Goal: Find specific page/section: Find specific page/section

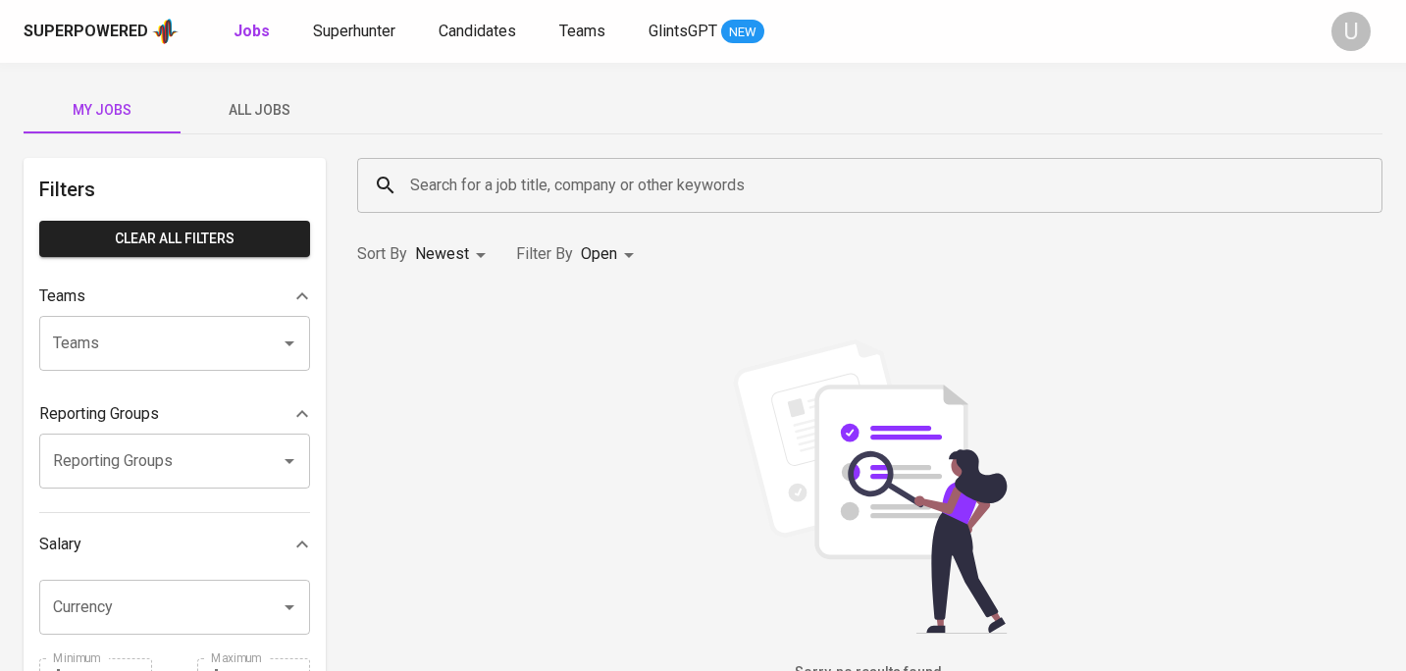
click at [398, 188] on div "Search for a job title, company or other keywords" at bounding box center [869, 185] width 1025 height 55
click at [363, 39] on span "Superhunter" at bounding box center [354, 31] width 82 height 19
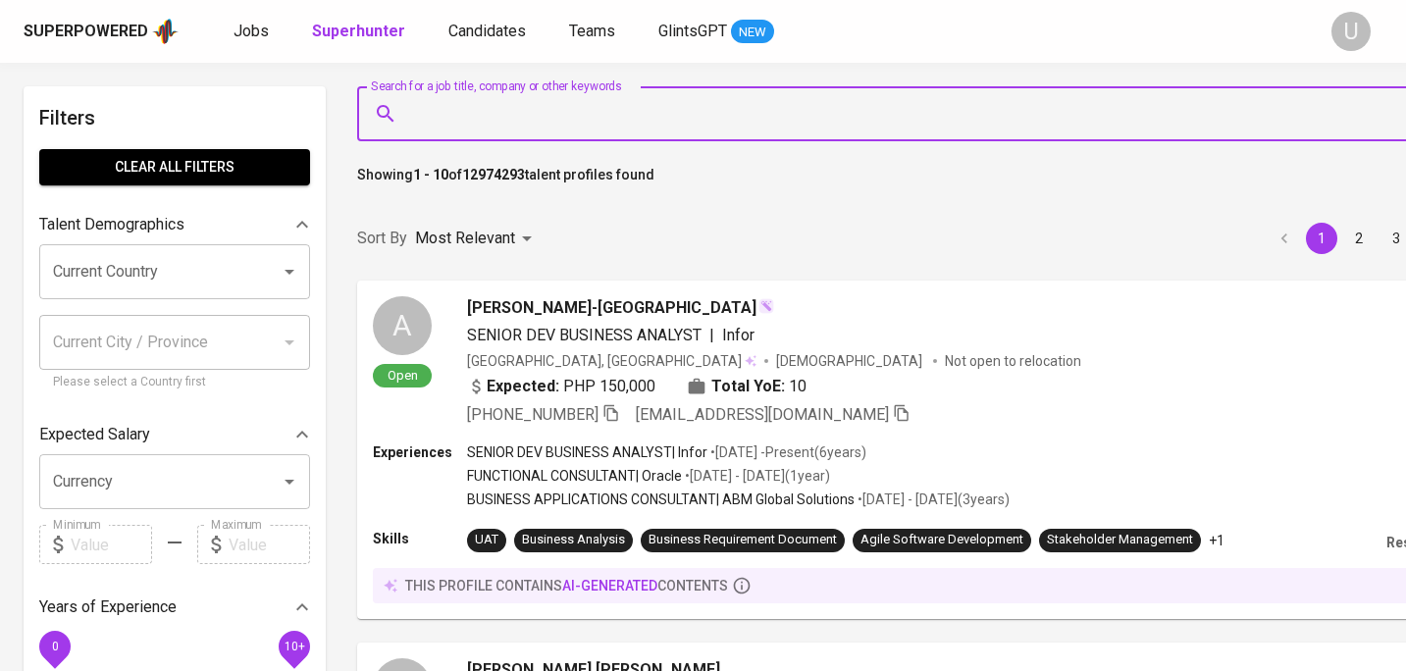
click at [515, 122] on input "Search for a job title, company or other keywords" at bounding box center [891, 113] width 973 height 37
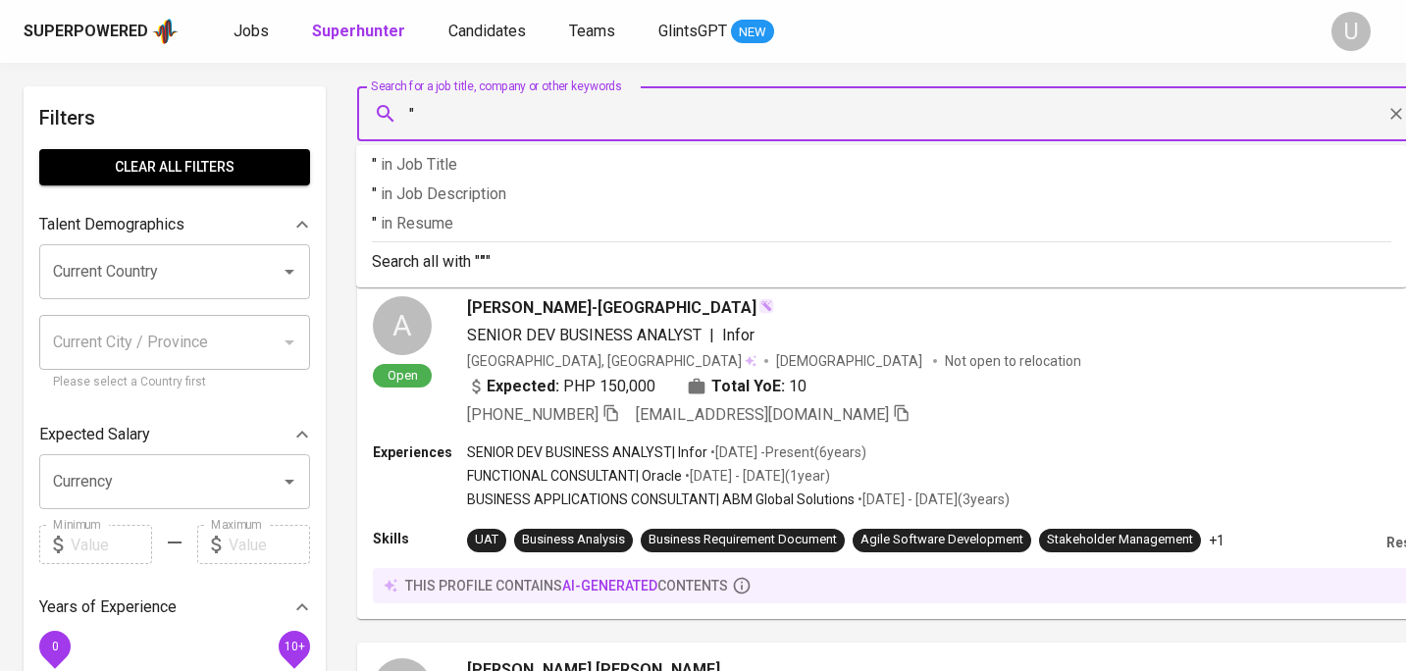
paste input "[PERSON_NAME] 2nd degree connection"
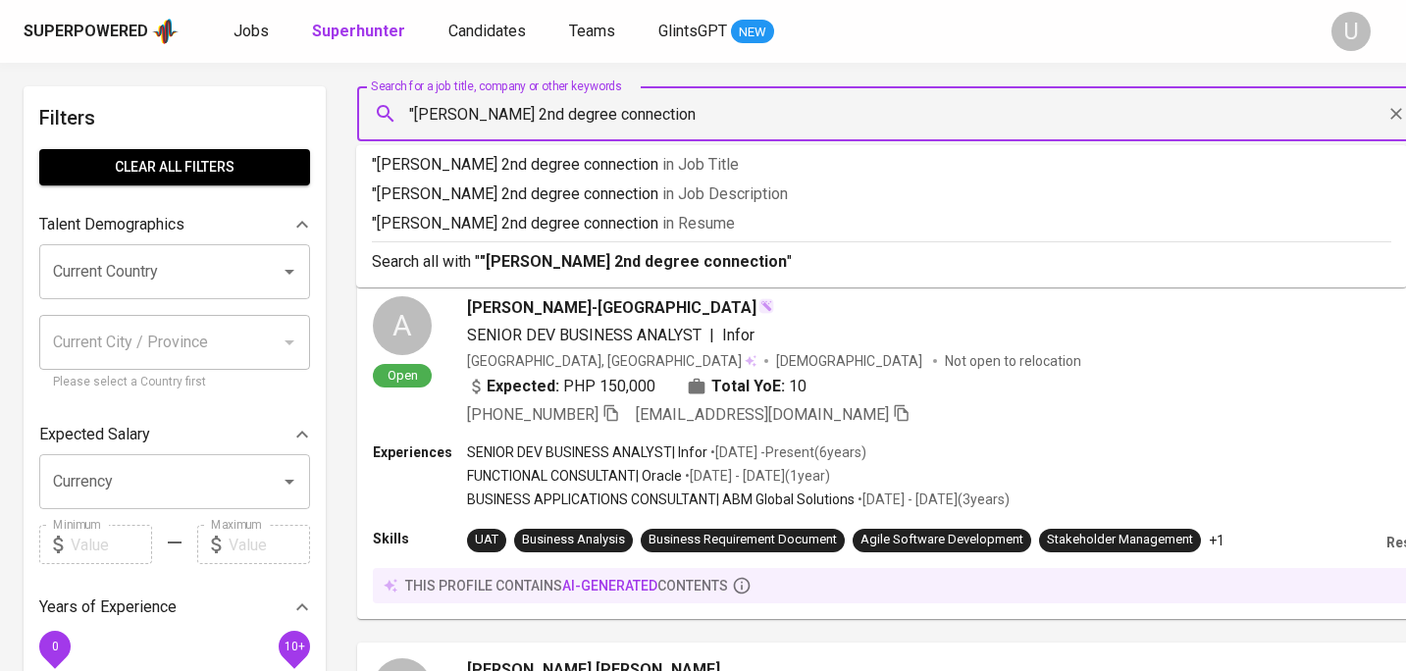
drag, startPoint x: 526, startPoint y: 112, endPoint x: 766, endPoint y: 119, distance: 240.4
click at [766, 119] on input ""[PERSON_NAME] 2nd degree connection" at bounding box center [891, 113] width 973 height 37
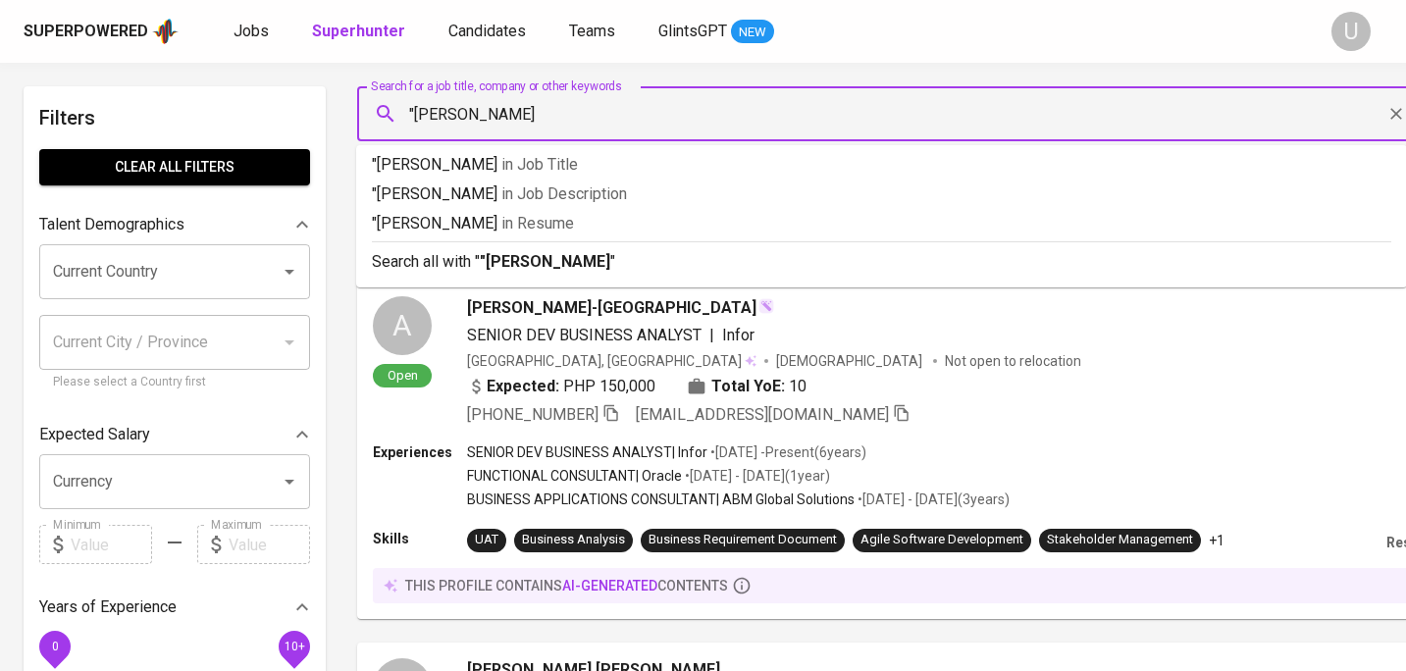
type input ""[PERSON_NAME]""
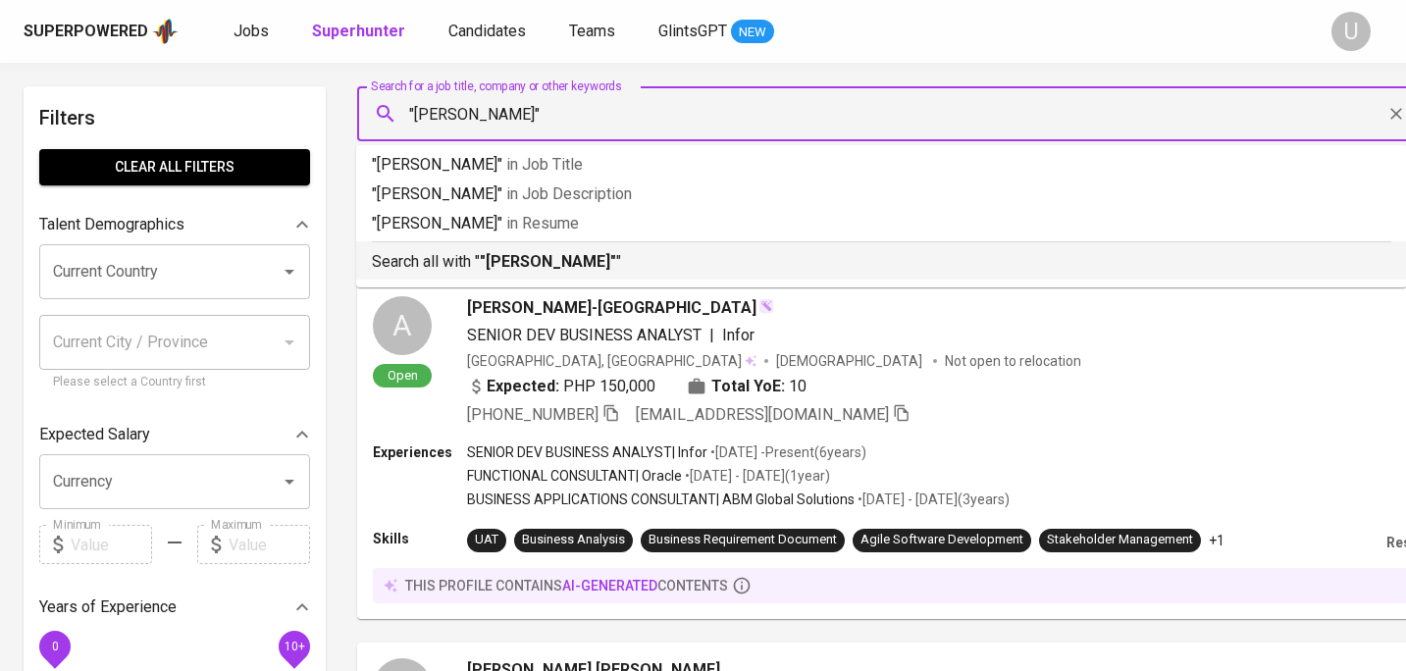
click at [759, 286] on ul ""Twendy Prawira" in Job Title "[PERSON_NAME]" in Job Description "Twendy Prawir…" at bounding box center [881, 216] width 1050 height 142
click at [748, 271] on p "Search all with " "[PERSON_NAME]" "" at bounding box center [881, 262] width 1019 height 24
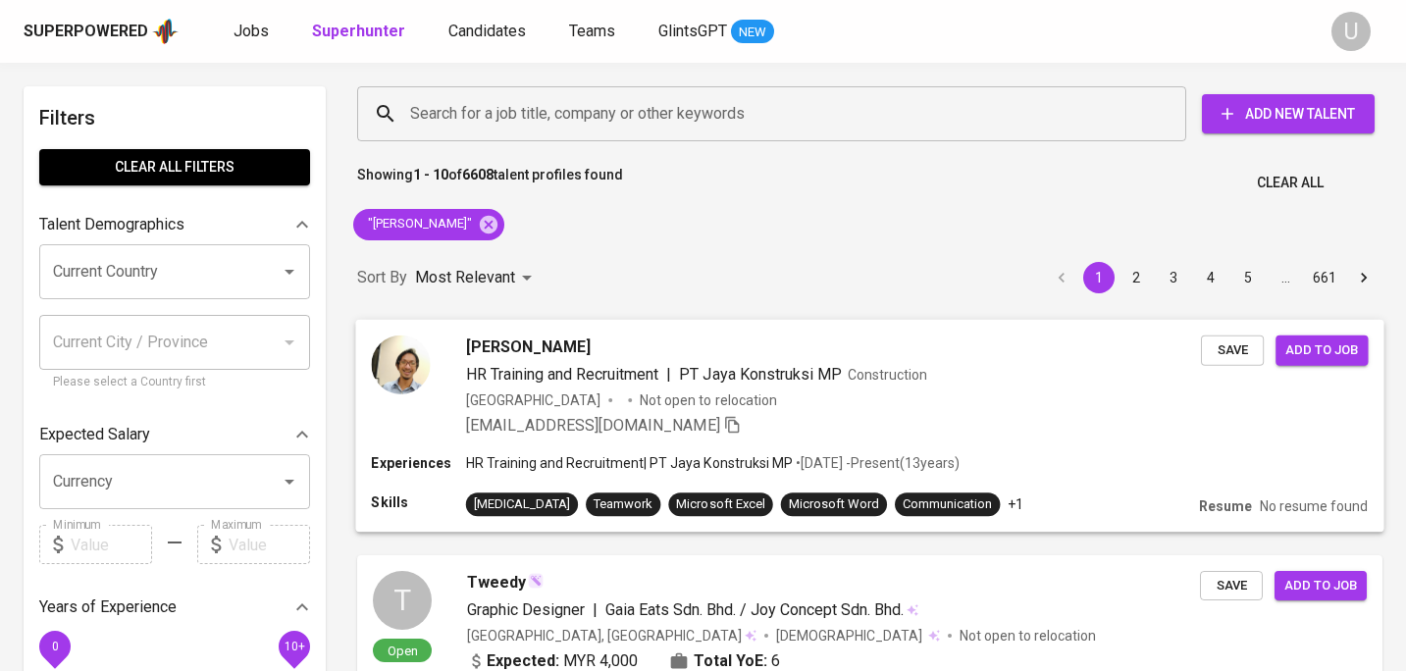
click at [683, 348] on div "[PERSON_NAME]" at bounding box center [833, 346] width 735 height 24
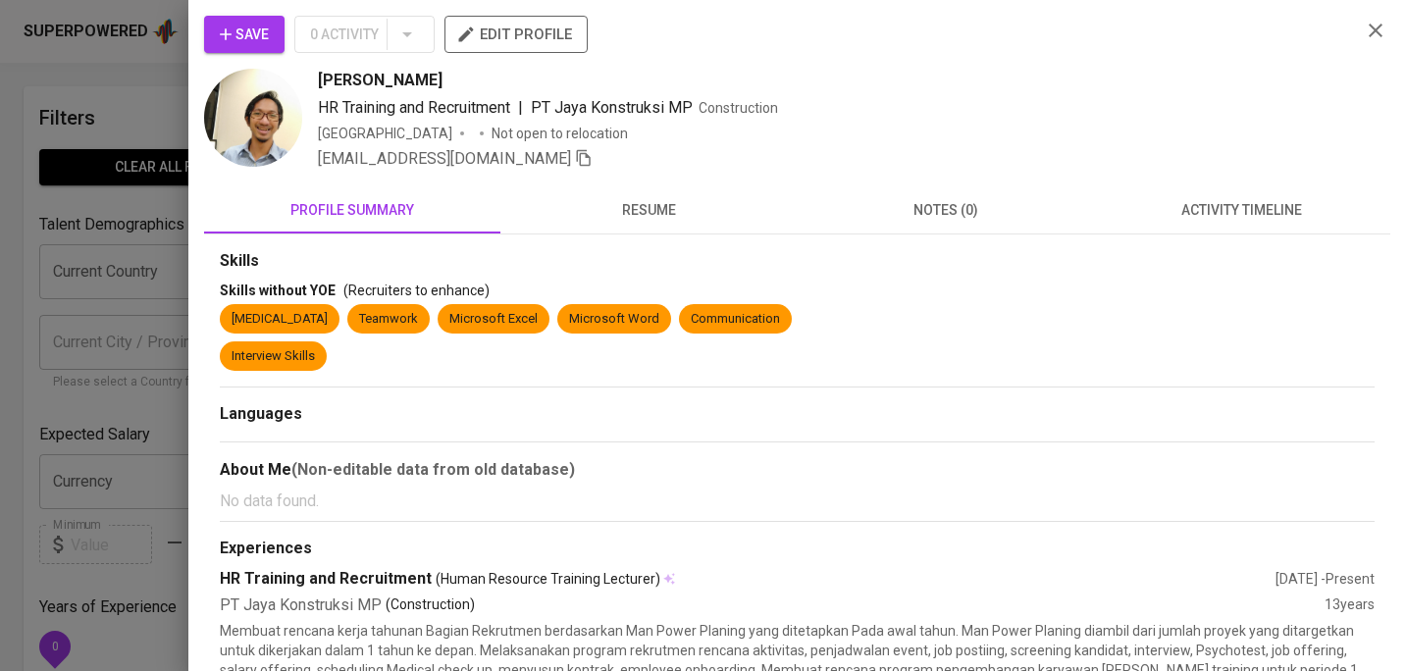
click at [637, 220] on span "resume" at bounding box center [648, 210] width 273 height 25
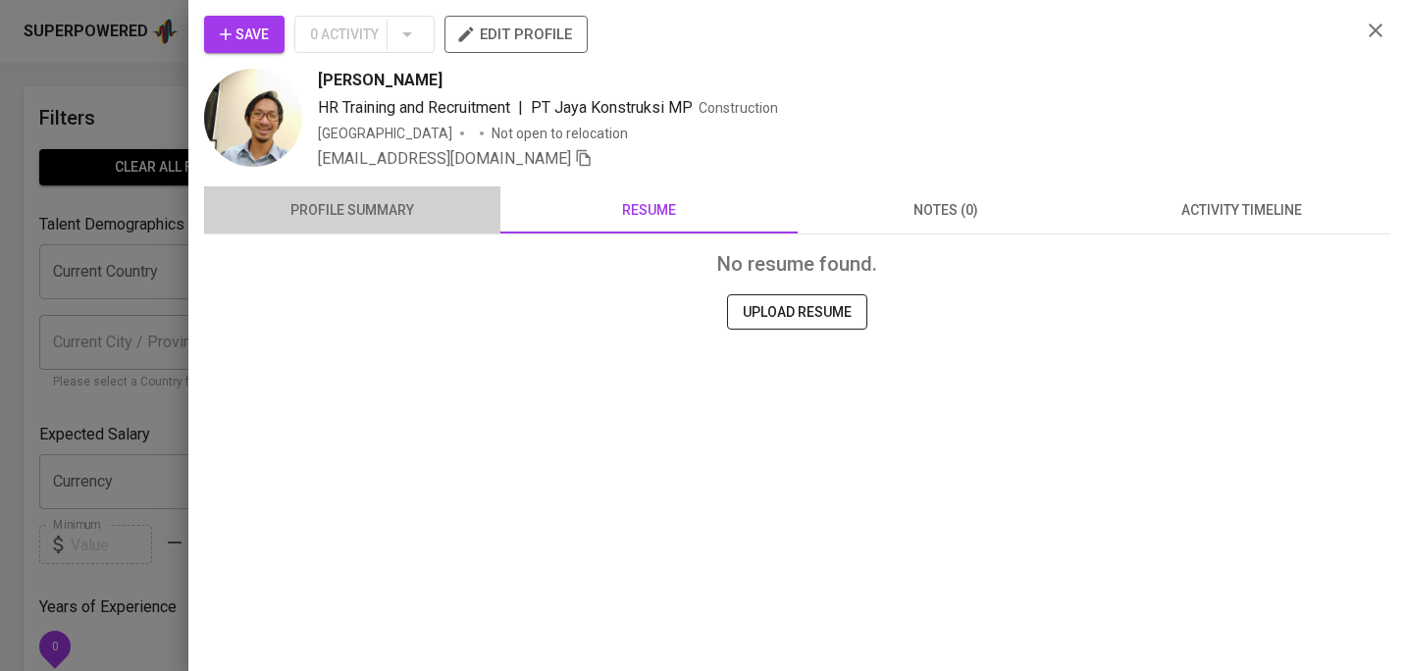
click at [387, 209] on span "profile summary" at bounding box center [352, 210] width 273 height 25
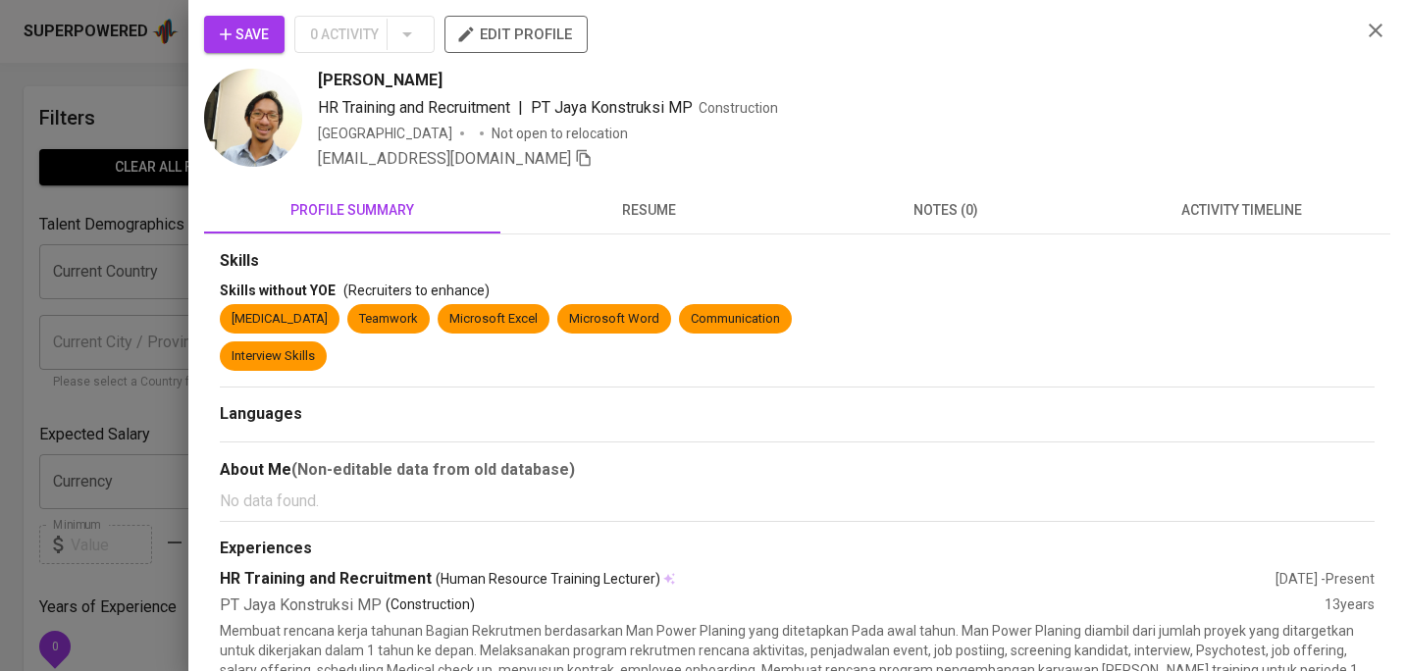
click at [663, 203] on span "resume" at bounding box center [648, 210] width 273 height 25
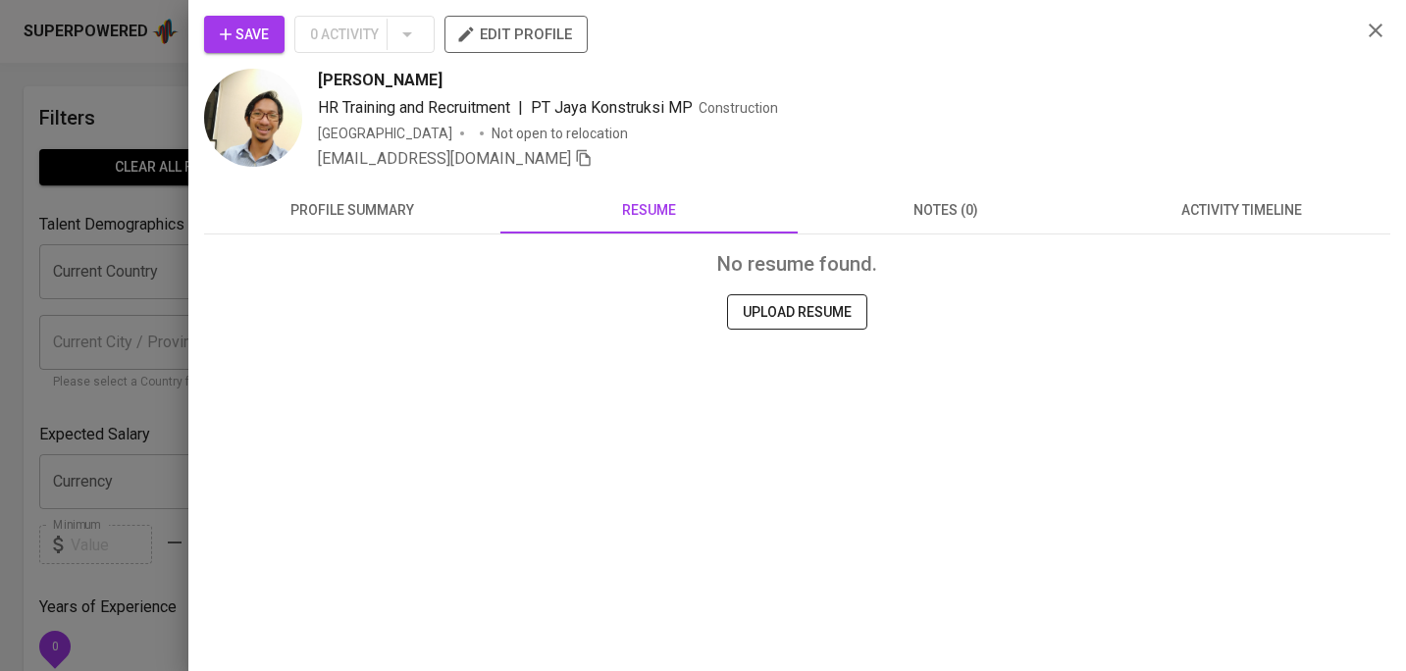
click at [415, 216] on span "profile summary" at bounding box center [352, 210] width 273 height 25
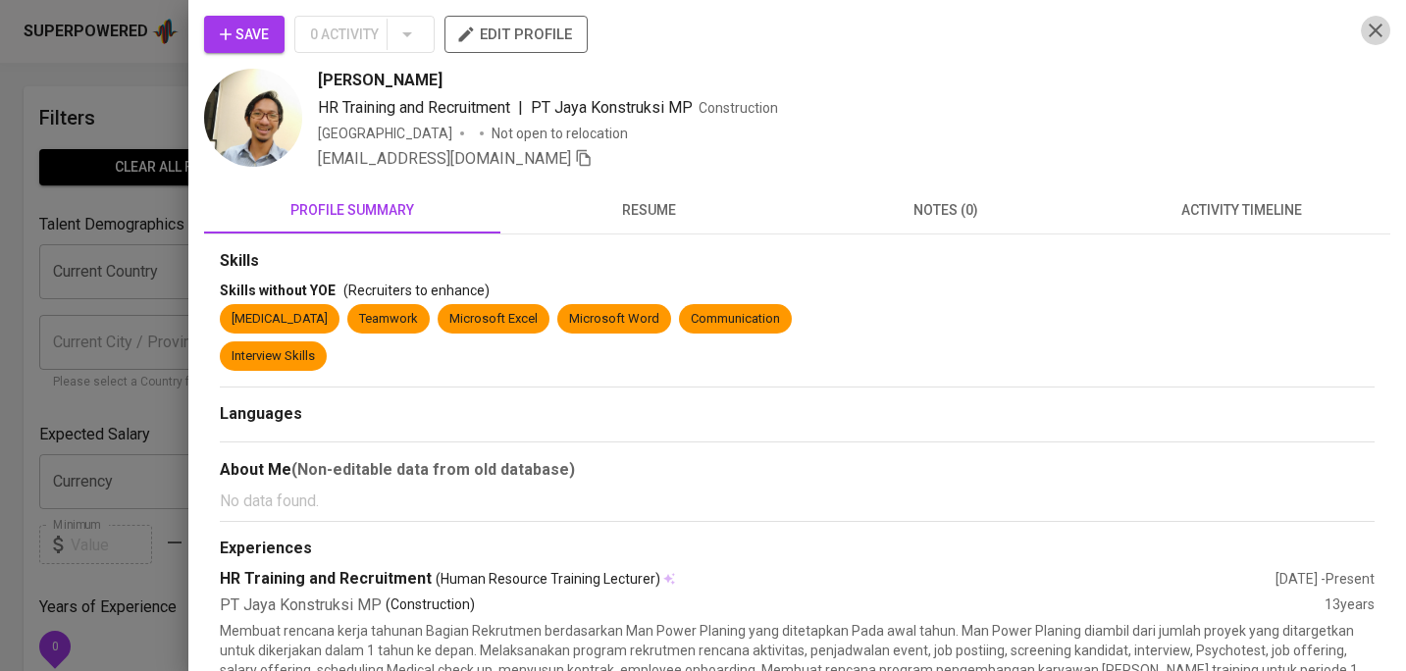
click at [1383, 35] on icon "button" at bounding box center [1375, 31] width 24 height 24
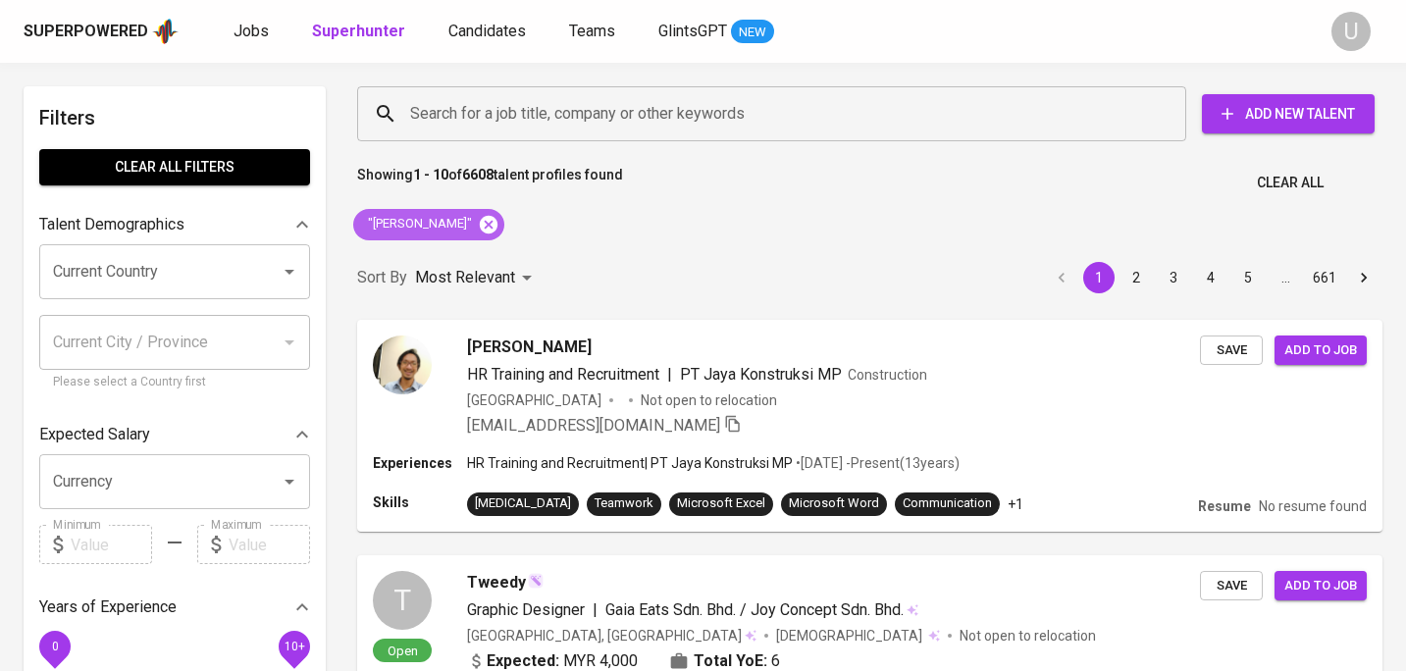
click at [481, 226] on icon at bounding box center [489, 225] width 22 height 22
click at [472, 126] on input "Search for a job title, company or other keywords" at bounding box center [776, 113] width 742 height 37
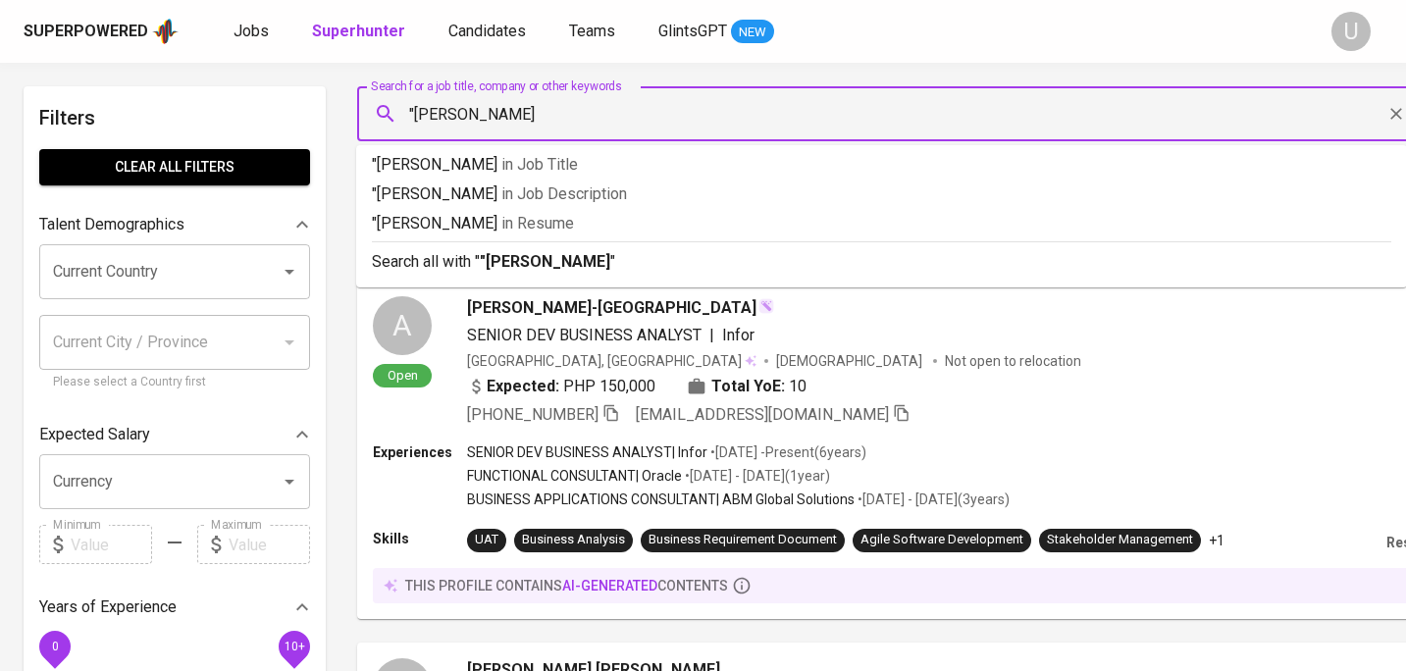
type input ""Bogi Andriyanto""
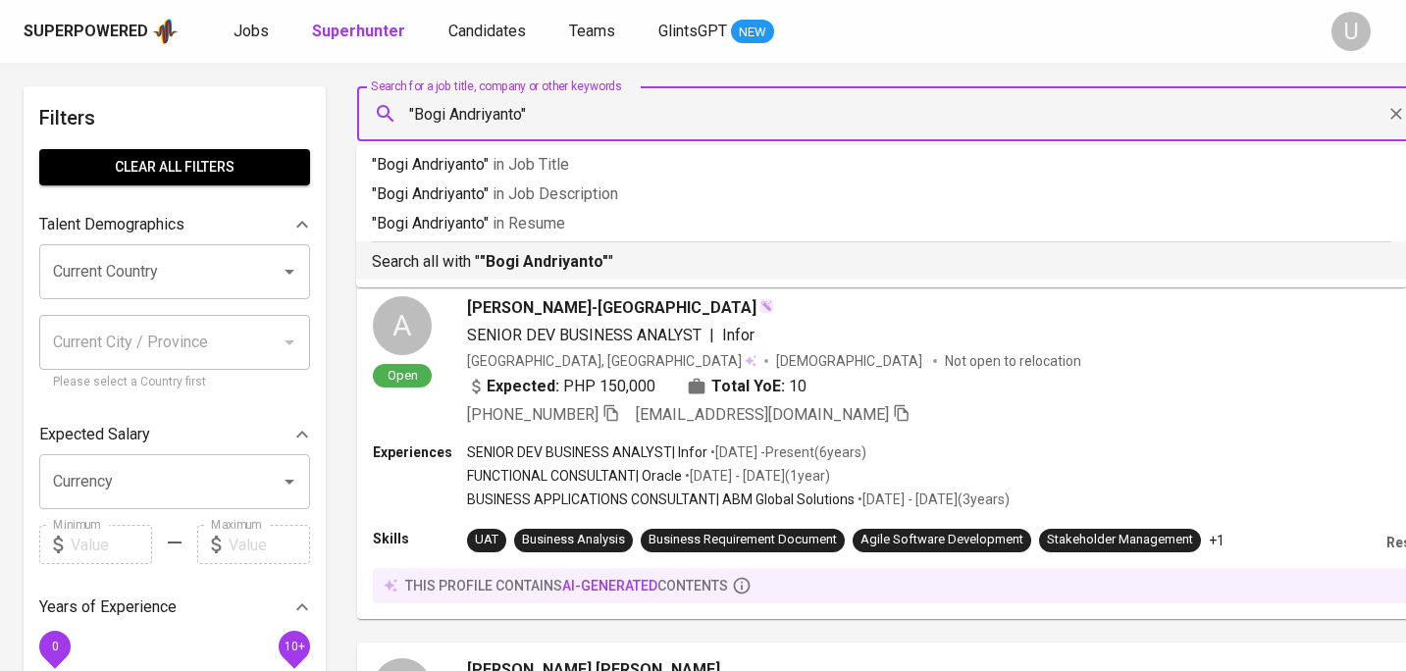
click at [509, 266] on b ""Bogi Andriyanto"" at bounding box center [544, 261] width 128 height 19
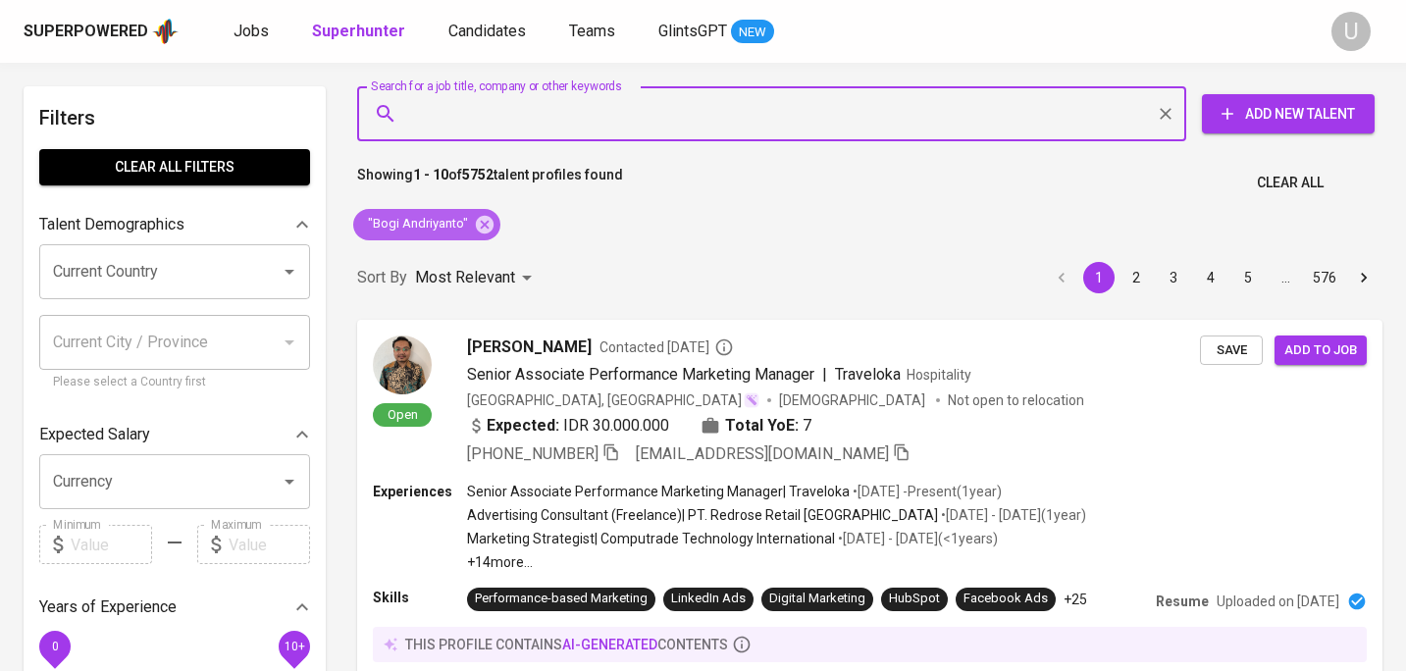
click at [477, 219] on icon at bounding box center [485, 224] width 18 height 18
click at [478, 120] on input "Search for a job title, company or other keywords" at bounding box center [776, 113] width 742 height 37
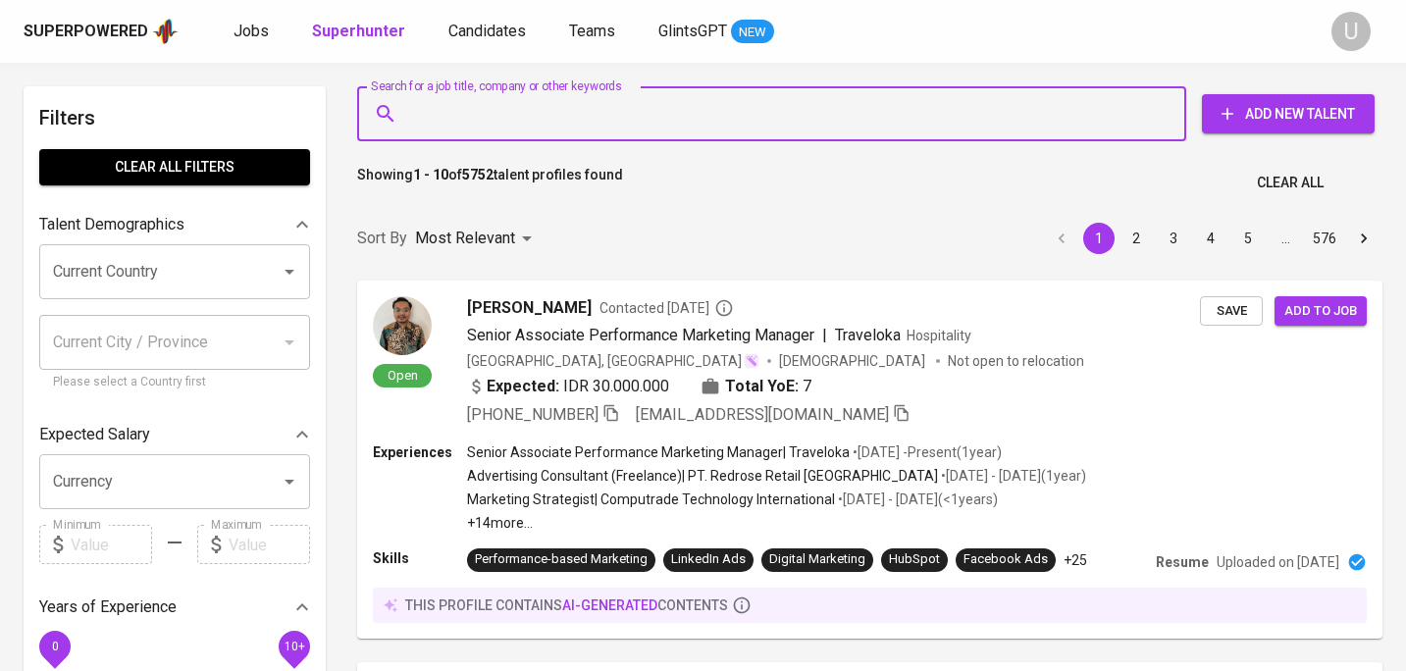
type input """
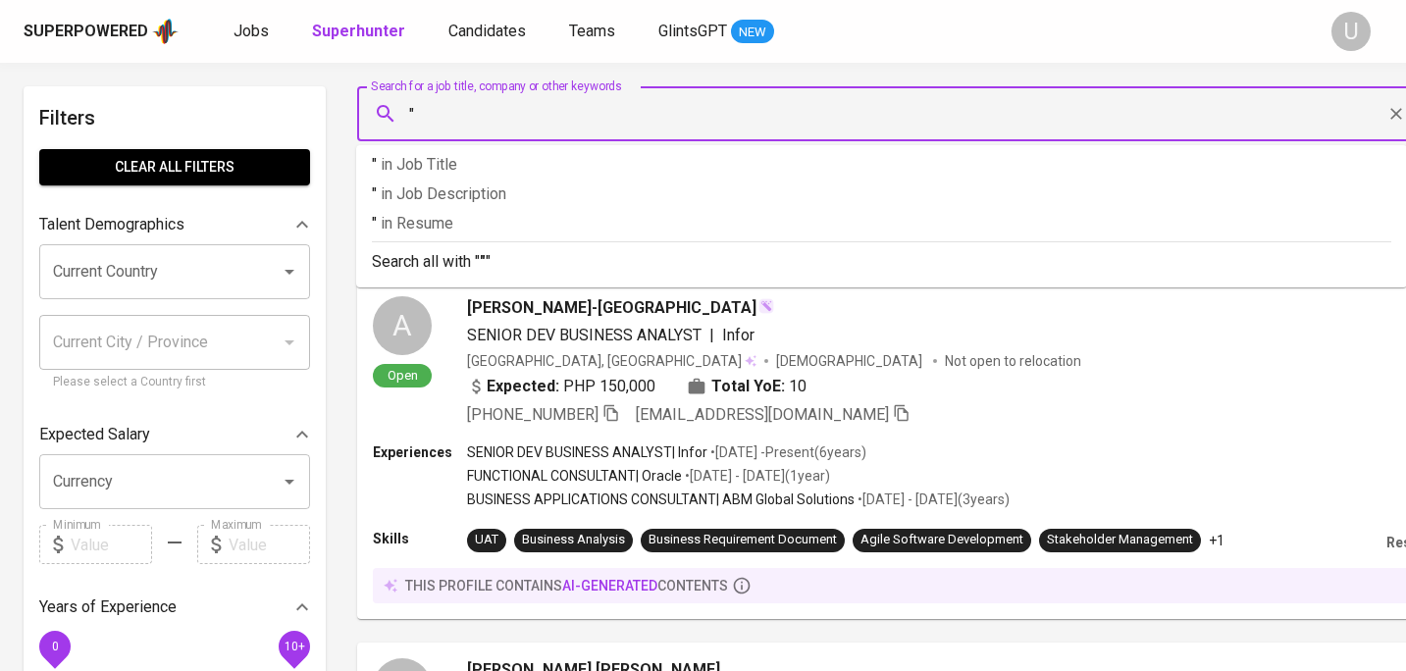
paste input "Mukhron Mardloni"
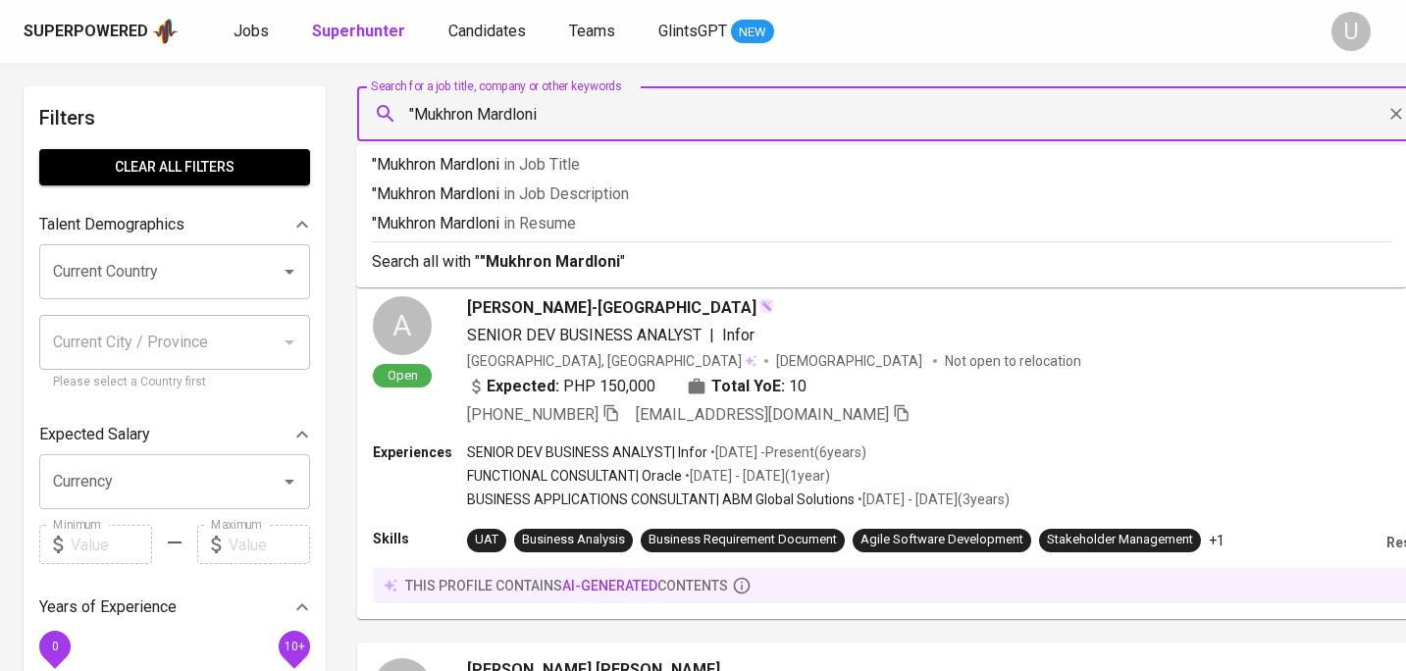
type input ""Mukhron Mardloni""
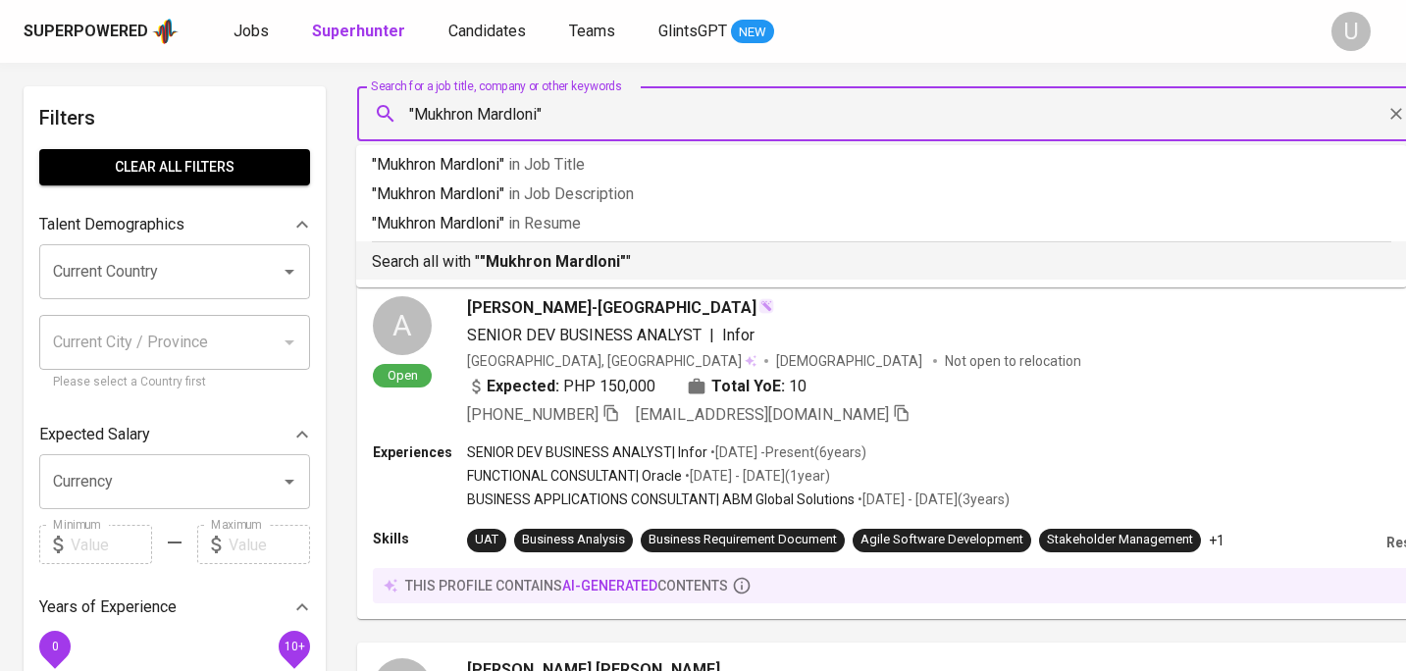
click at [502, 268] on b ""Mukhron Mardloni"" at bounding box center [553, 261] width 146 height 19
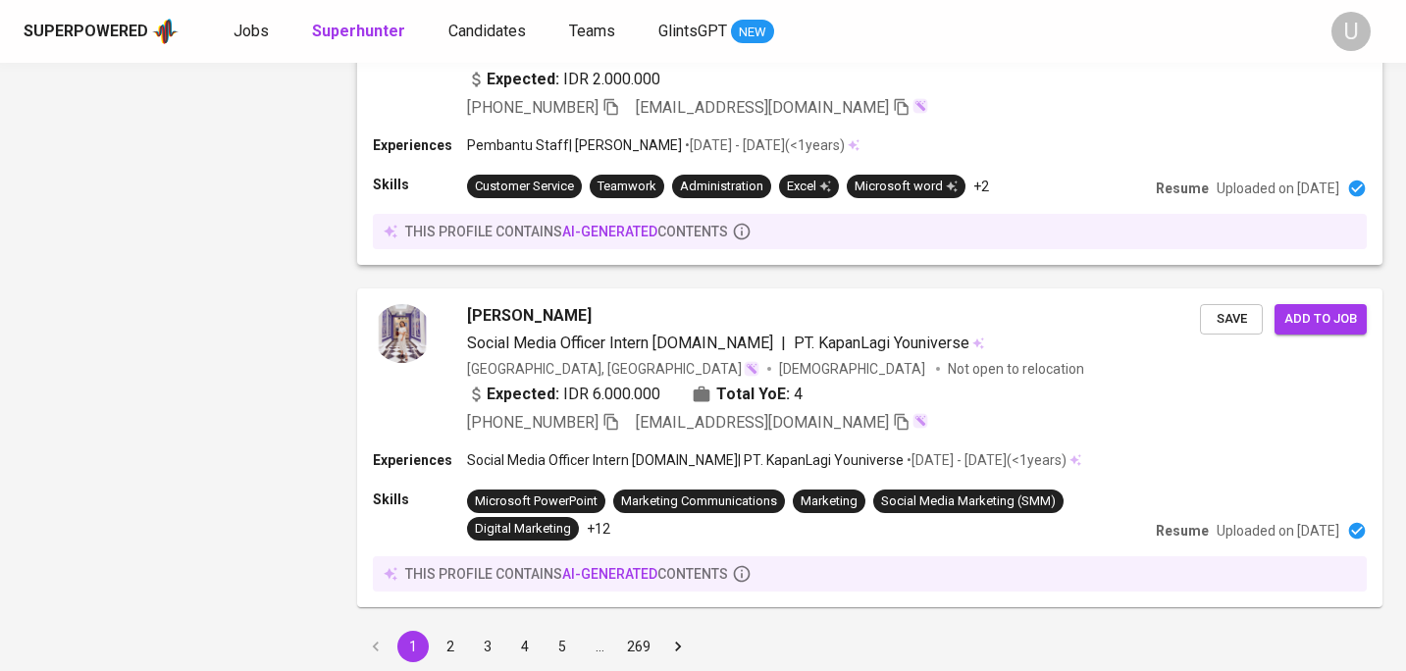
scroll to position [3012, 0]
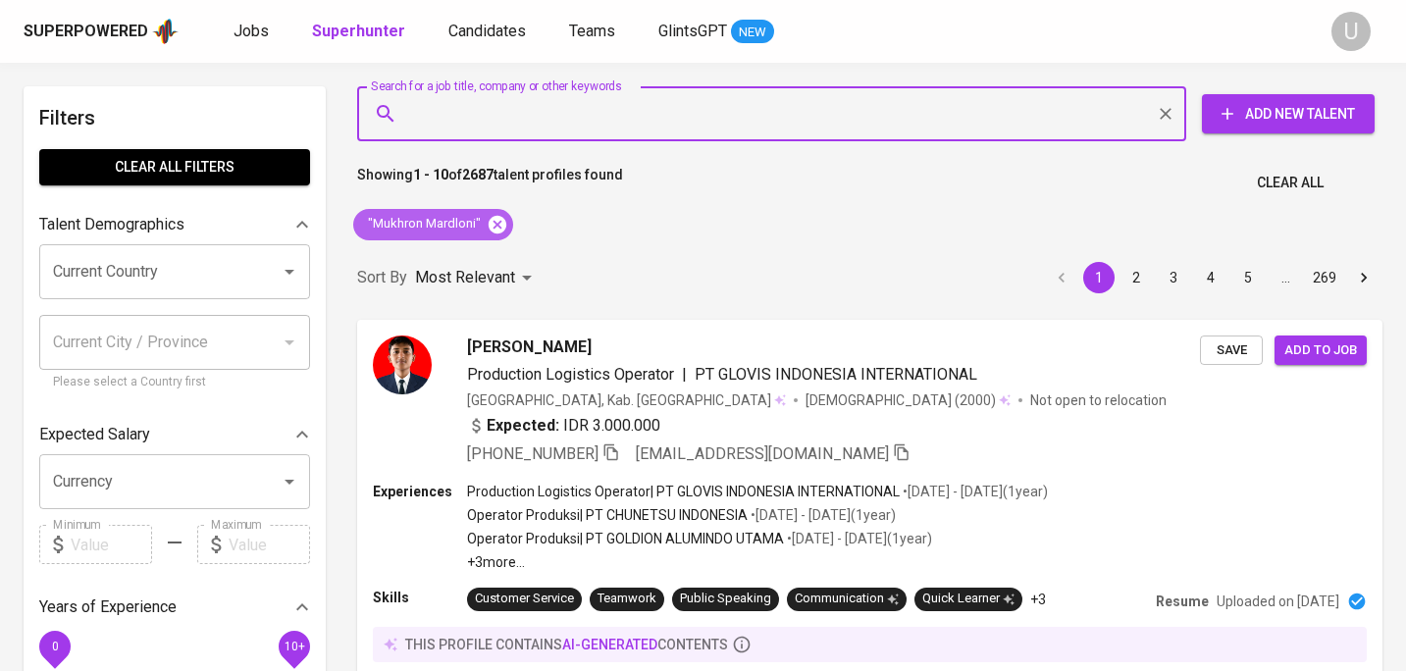
click at [502, 221] on icon at bounding box center [497, 224] width 18 height 18
click at [492, 119] on input "Search for a job title, company or other keywords" at bounding box center [776, 113] width 742 height 37
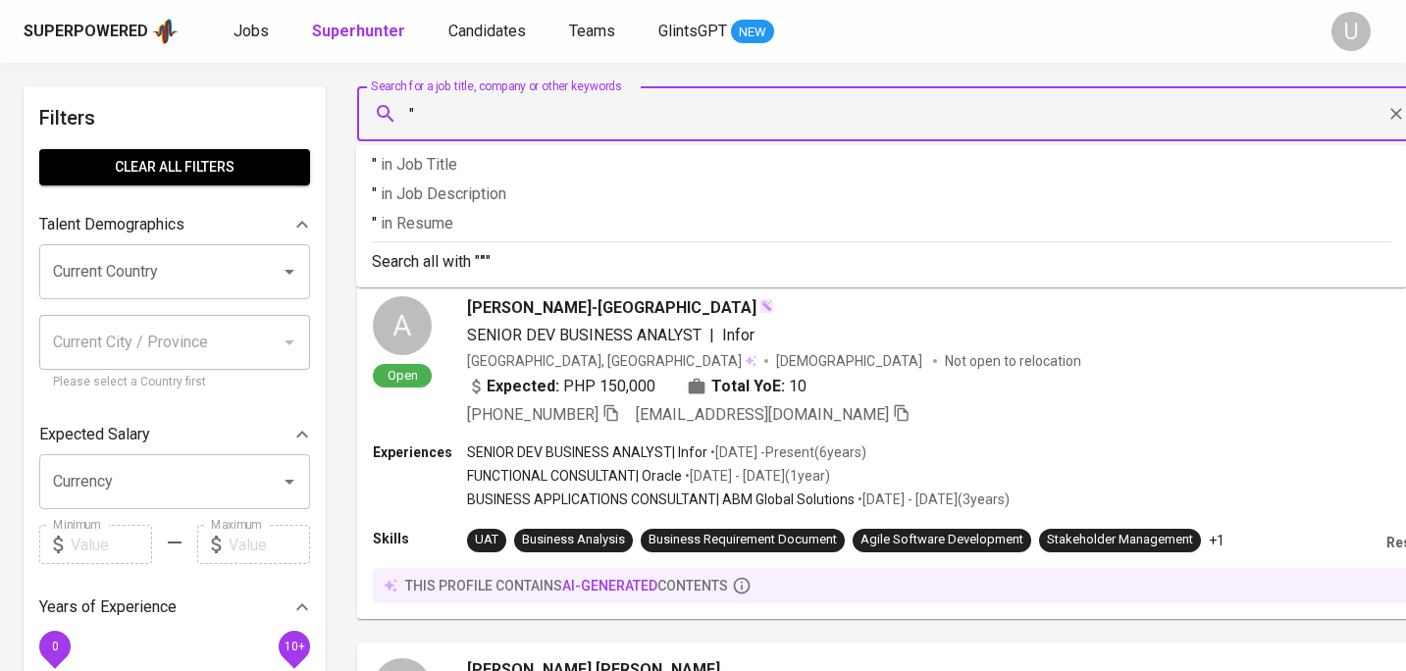
paste input "Ayuni Kartika Pujaningrum"
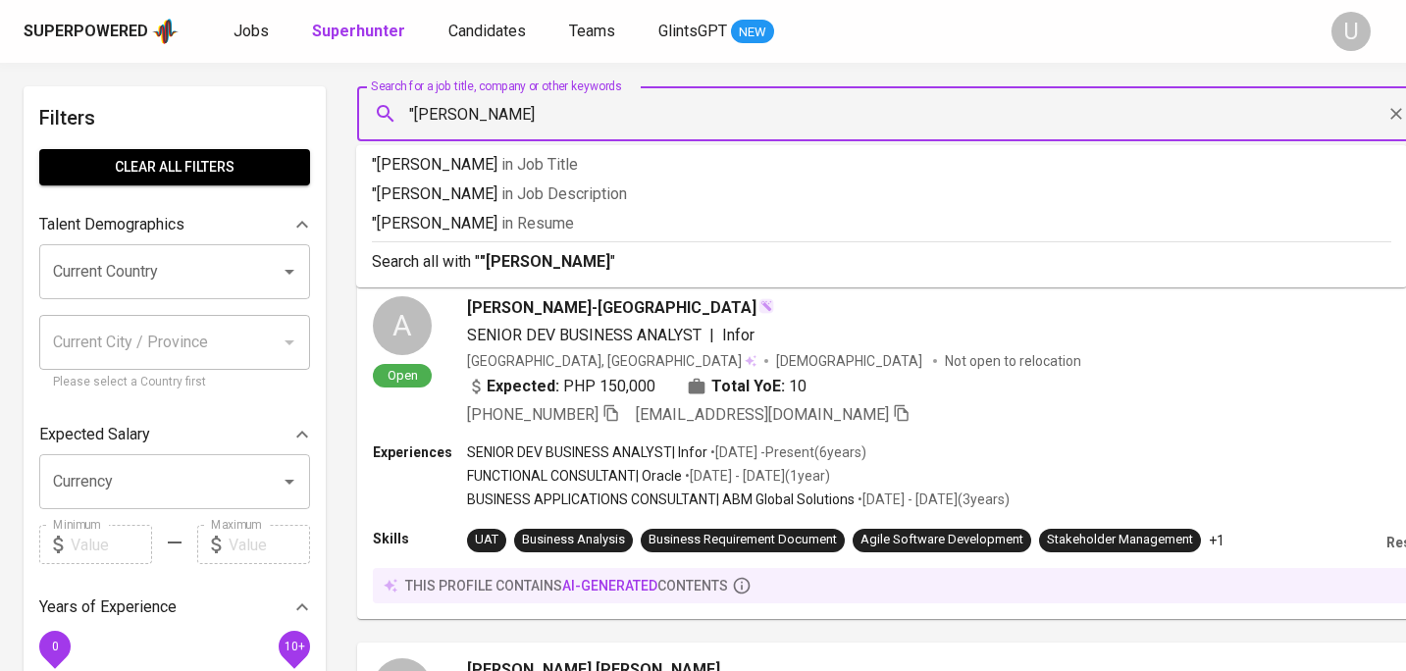
type input ""Ayuni Kartika Pujaningrum""
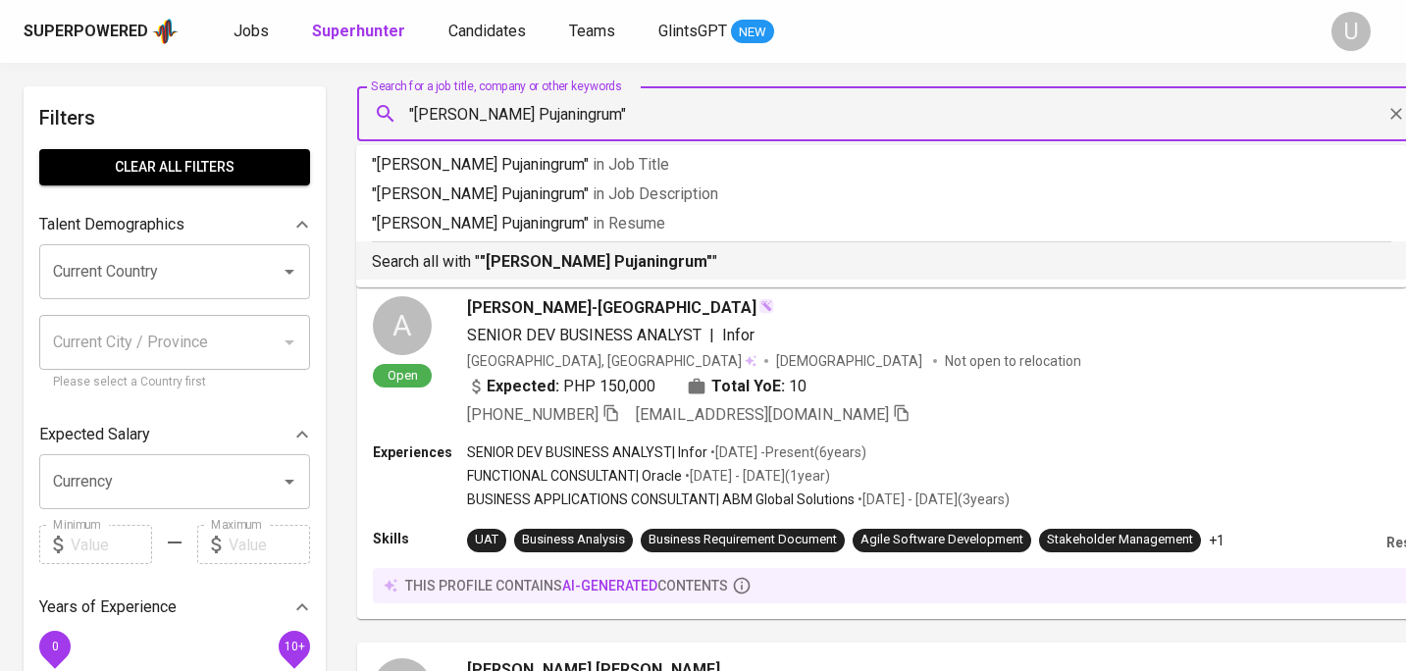
click at [508, 261] on b ""Ayuni Kartika Pujaningrum"" at bounding box center [596, 261] width 232 height 19
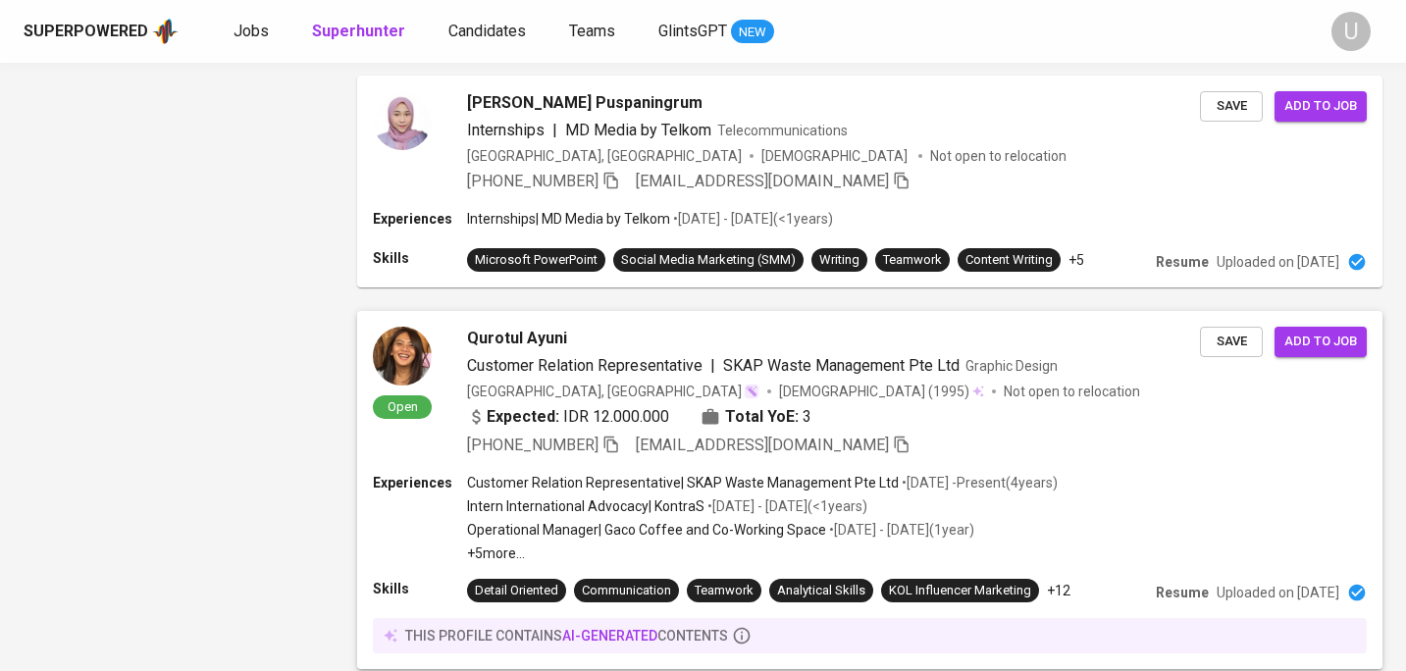
scroll to position [3145, 0]
